Goal: Task Accomplishment & Management: Use online tool/utility

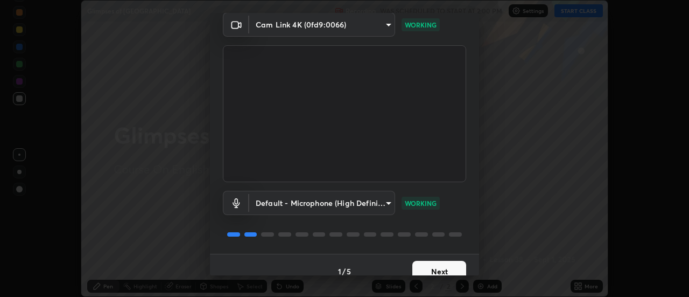
scroll to position [57, 0]
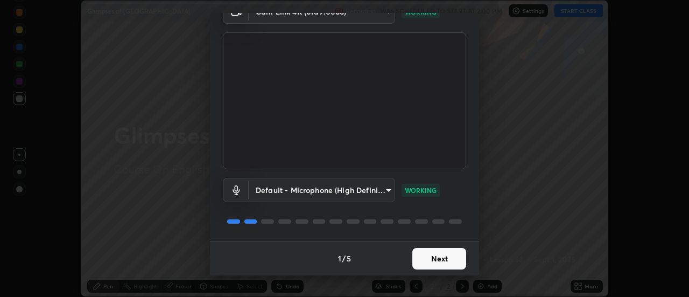
click at [438, 259] on button "Next" at bounding box center [439, 259] width 54 height 22
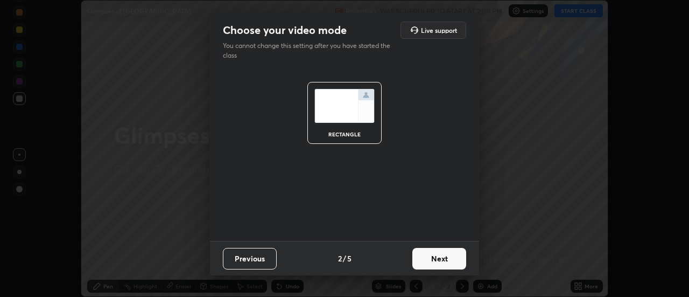
click at [449, 254] on button "Next" at bounding box center [439, 259] width 54 height 22
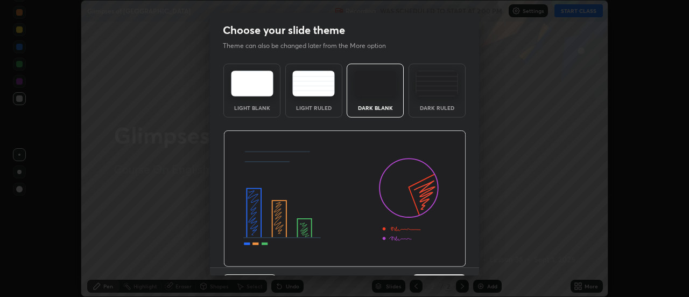
scroll to position [26, 0]
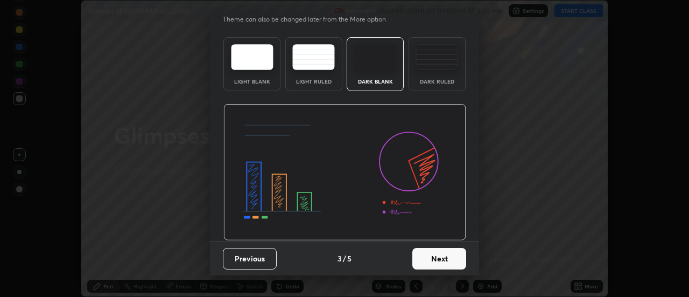
click at [438, 263] on button "Next" at bounding box center [439, 259] width 54 height 22
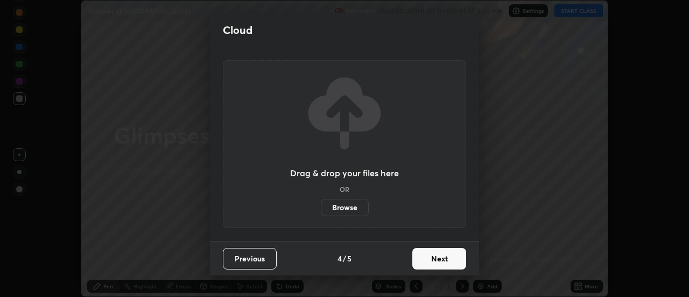
scroll to position [0, 0]
click at [342, 209] on label "Browse" at bounding box center [345, 207] width 48 height 17
click at [321, 209] on input "Browse" at bounding box center [321, 207] width 0 height 17
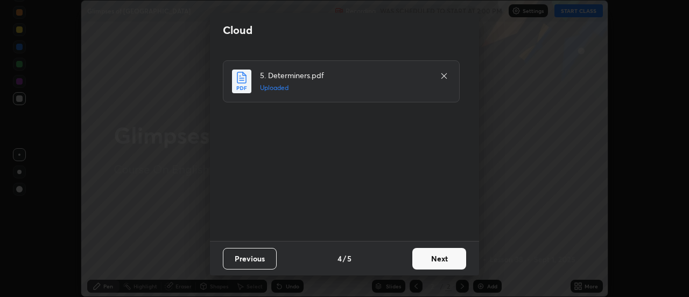
click at [448, 258] on button "Next" at bounding box center [439, 259] width 54 height 22
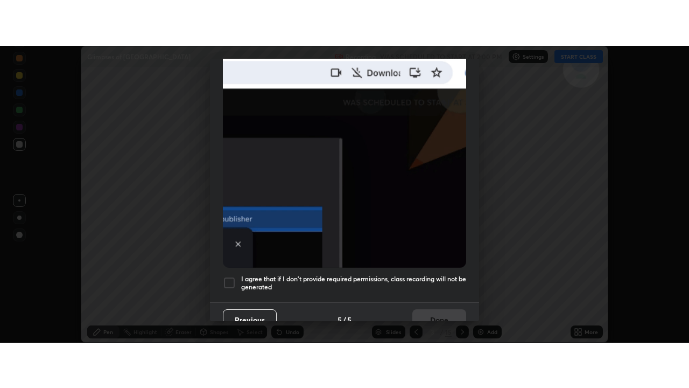
scroll to position [276, 0]
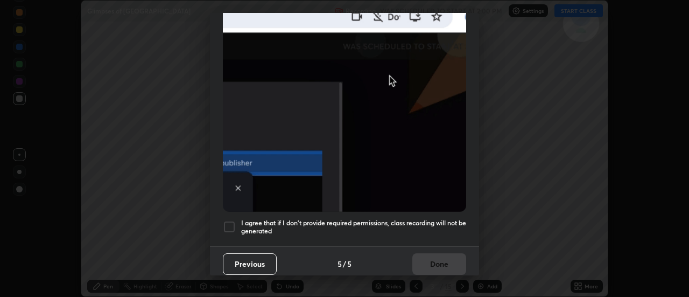
click at [234, 223] on div at bounding box center [229, 226] width 13 height 13
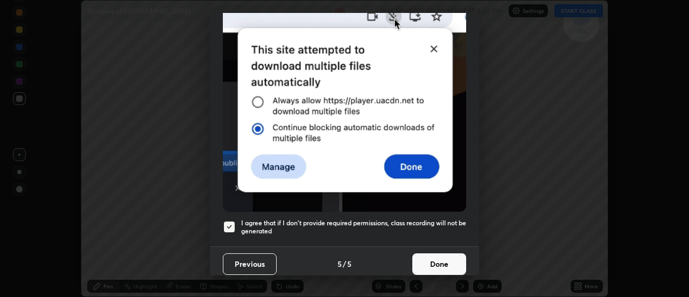
click at [433, 260] on button "Done" at bounding box center [439, 264] width 54 height 22
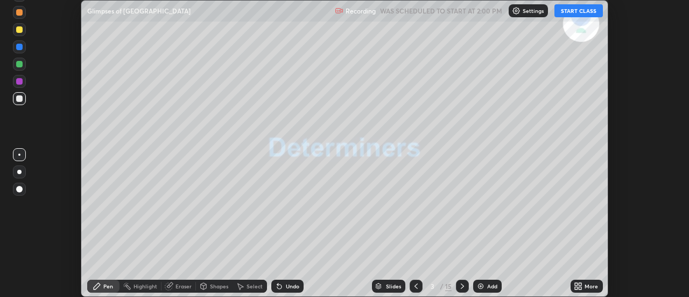
click at [578, 286] on icon at bounding box center [578, 286] width 9 height 9
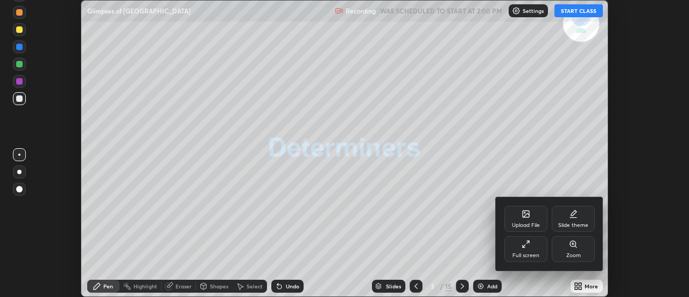
click at [533, 254] on div "Full screen" at bounding box center [525, 254] width 27 height 5
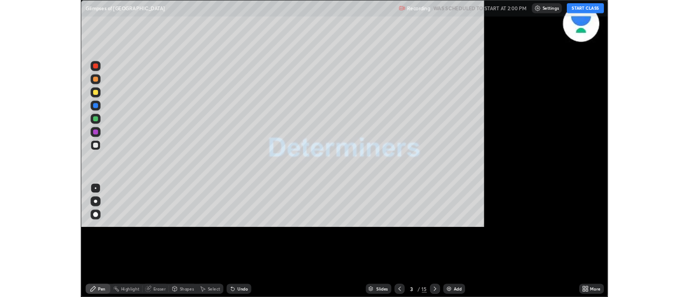
scroll to position [388, 689]
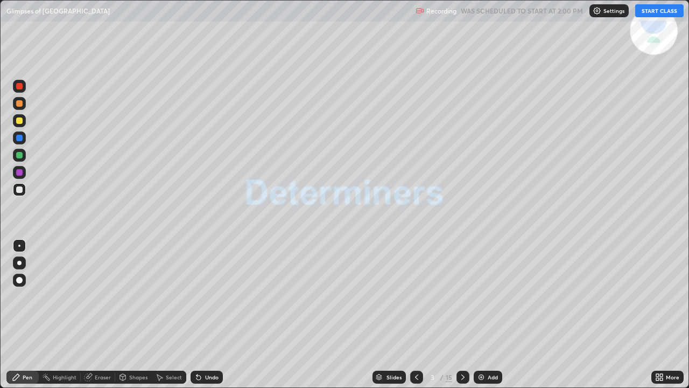
click at [661, 11] on button "START CLASS" at bounding box center [659, 10] width 48 height 13
click at [463, 296] on icon at bounding box center [463, 376] width 9 height 9
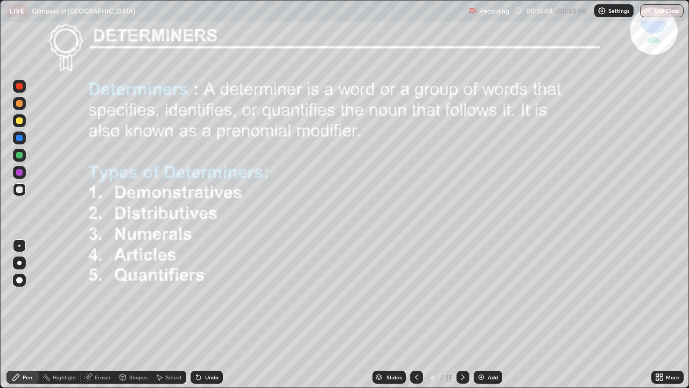
click at [462, 296] on div at bounding box center [462, 376] width 13 height 13
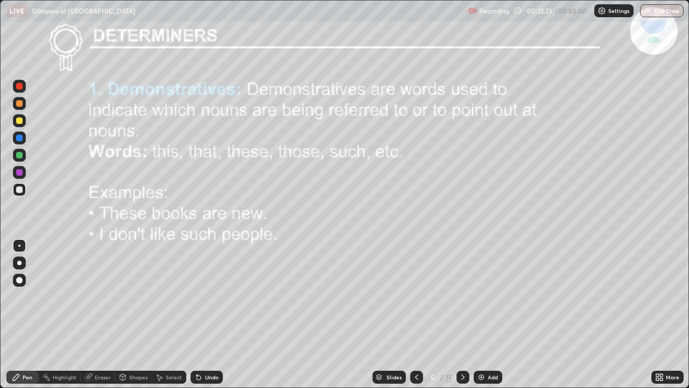
click at [461, 296] on icon at bounding box center [462, 376] width 3 height 5
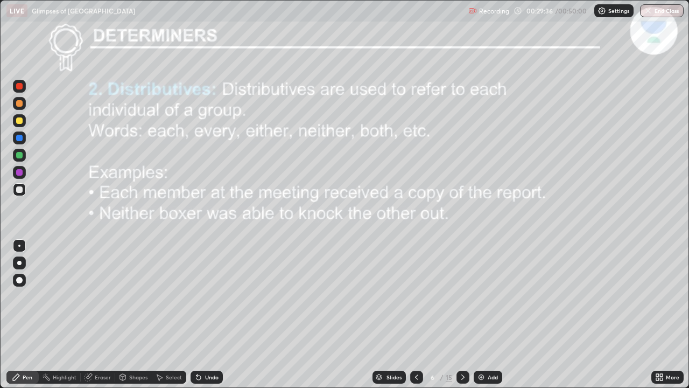
click at [93, 296] on div "Eraser" at bounding box center [98, 376] width 34 height 13
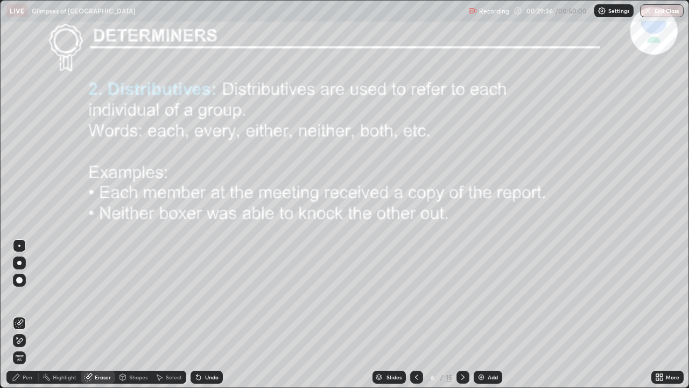
click at [95, 296] on div "Eraser" at bounding box center [103, 376] width 16 height 5
click at [19, 296] on span "Erase all" at bounding box center [19, 357] width 12 height 6
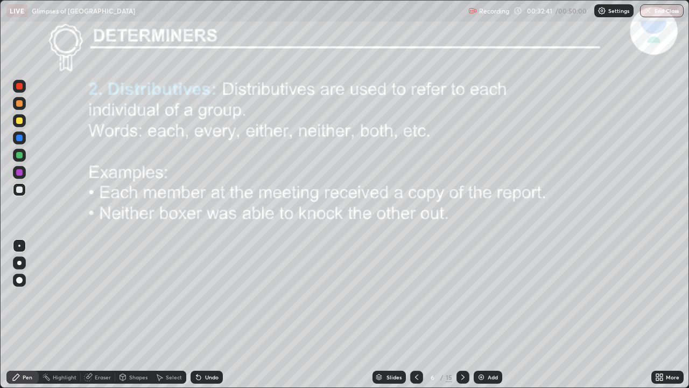
click at [540, 296] on div "Slides 6 / 15 Add" at bounding box center [437, 377] width 428 height 22
click at [463, 296] on icon at bounding box center [463, 376] width 9 height 9
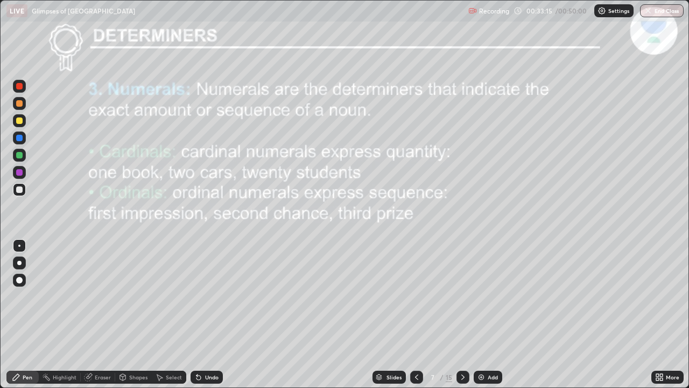
click at [461, 296] on icon at bounding box center [463, 376] width 9 height 9
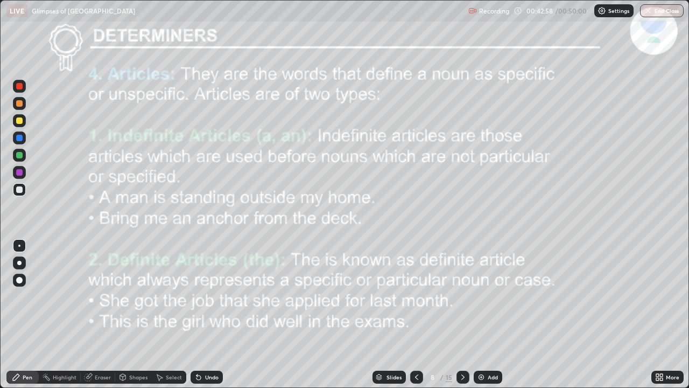
click at [657, 13] on button "End Class" at bounding box center [662, 10] width 44 height 13
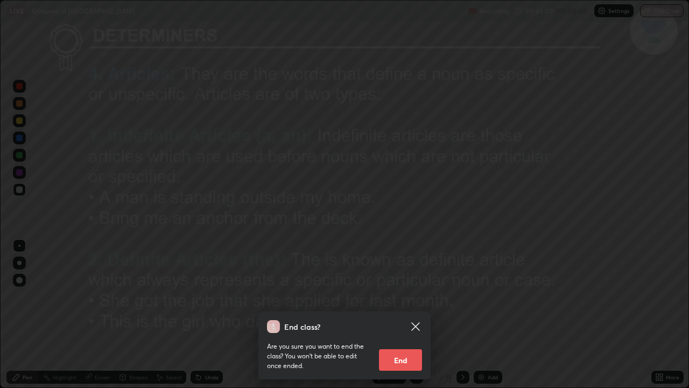
click at [413, 296] on button "End" at bounding box center [400, 360] width 43 height 22
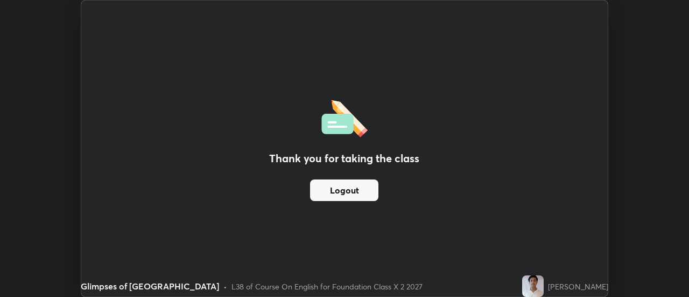
scroll to position [53529, 53136]
